Goal: Task Accomplishment & Management: Manage account settings

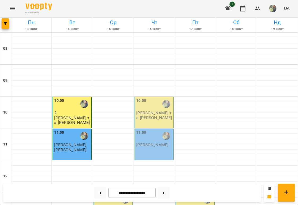
scroll to position [76, 0]
click at [106, 194] on div "13:00" at bounding box center [114, 200] width 36 height 12
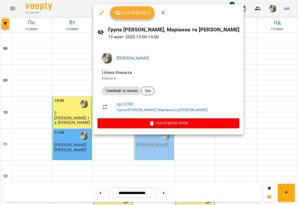
click at [124, 11] on span "Урок відбувся" at bounding box center [133, 13] width 36 height 6
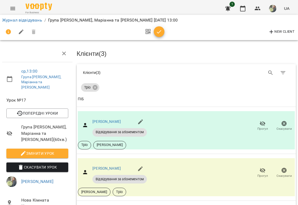
scroll to position [39, 0]
click at [264, 174] on span "Прогул" at bounding box center [263, 176] width 11 height 5
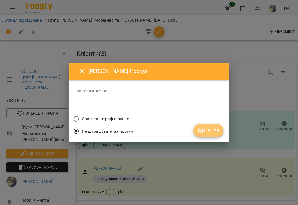
click at [216, 130] on span "Прогул" at bounding box center [209, 130] width 22 height 6
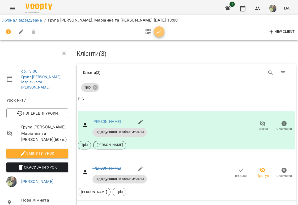
click at [156, 29] on span "button" at bounding box center [159, 32] width 11 height 6
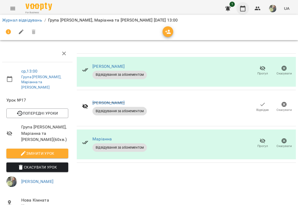
click at [246, 7] on icon "button" at bounding box center [243, 8] width 6 height 6
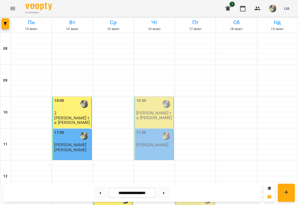
scroll to position [276, 0]
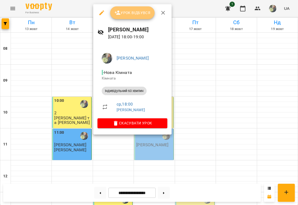
click at [131, 8] on button "Урок відбувся" at bounding box center [132, 12] width 45 height 13
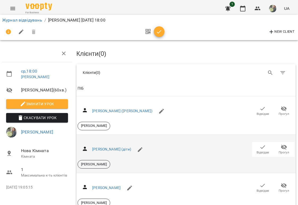
scroll to position [28, 0]
click at [262, 150] on span "Відвідав" at bounding box center [263, 152] width 13 height 5
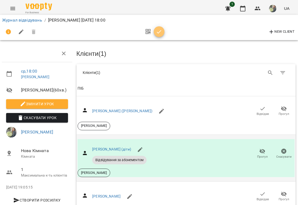
click at [160, 35] on button "button" at bounding box center [159, 31] width 11 height 11
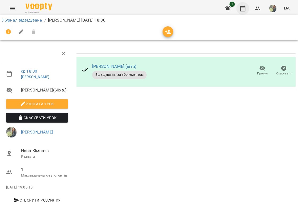
click at [244, 7] on icon "button" at bounding box center [242, 9] width 5 height 6
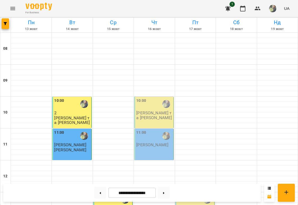
scroll to position [33, 0]
